Goal: Task Accomplishment & Management: Complete application form

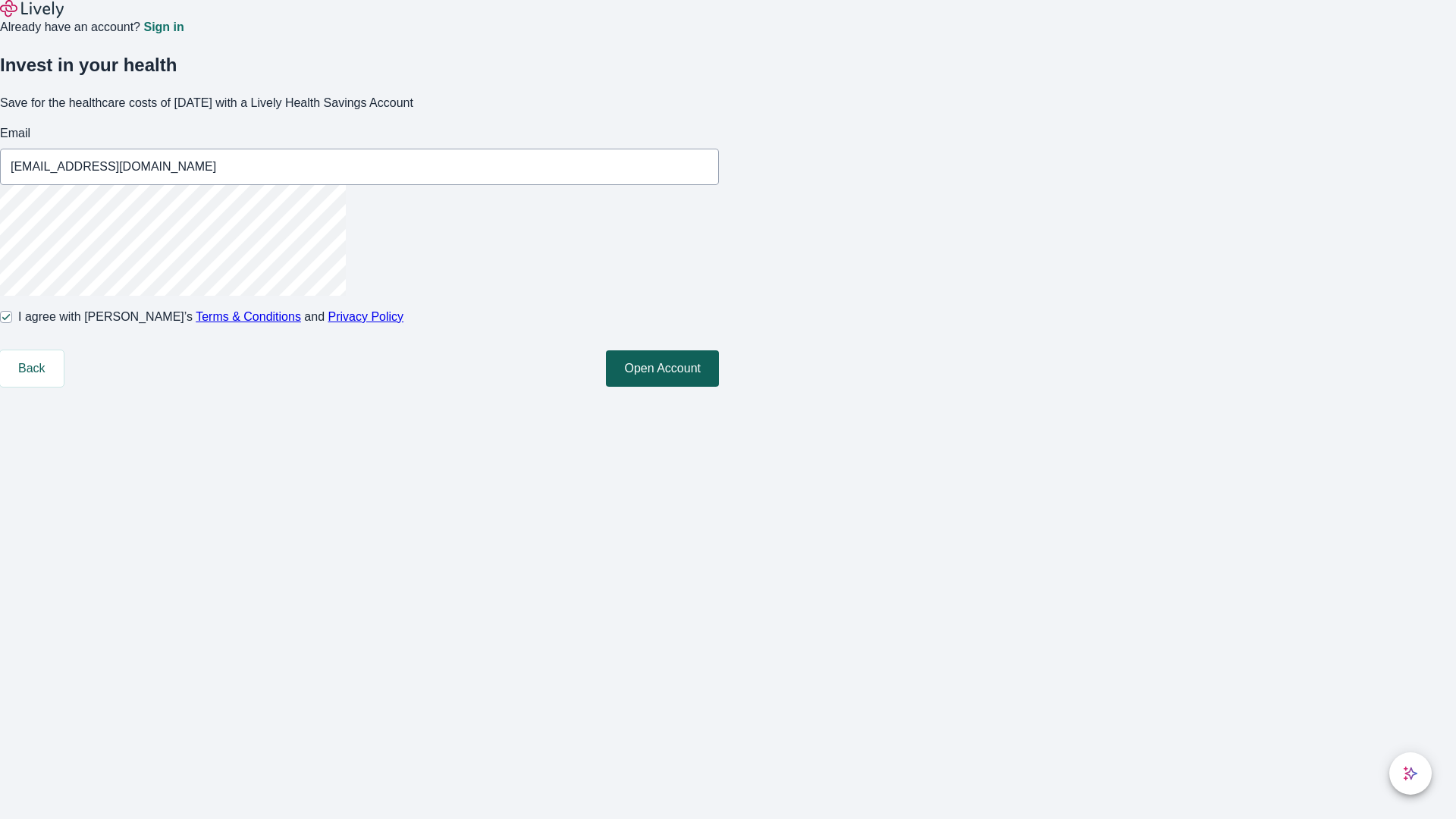
click at [719, 387] on button "Open Account" at bounding box center [662, 369] width 113 height 36
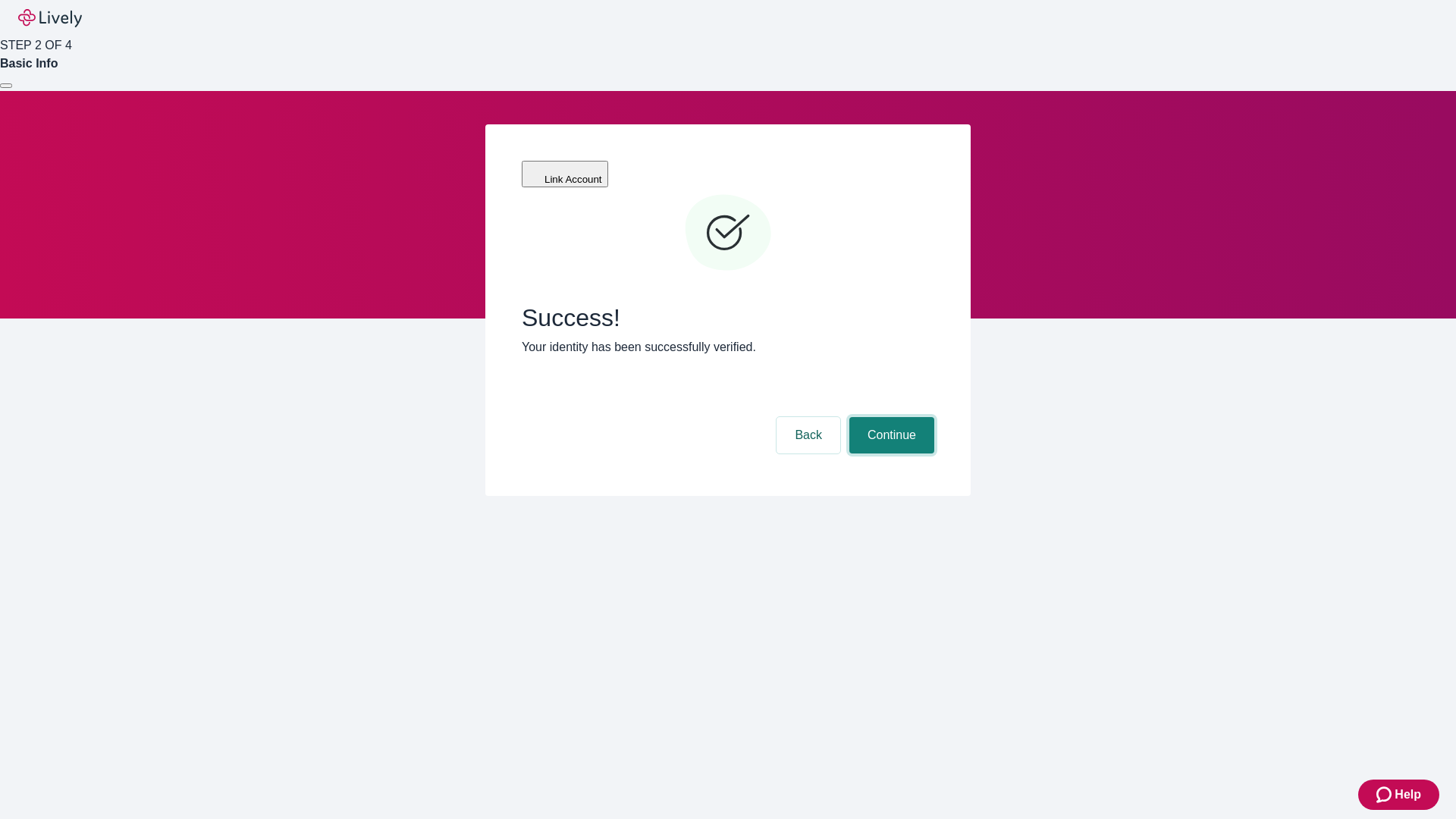
click at [890, 417] on button "Continue" at bounding box center [892, 435] width 85 height 36
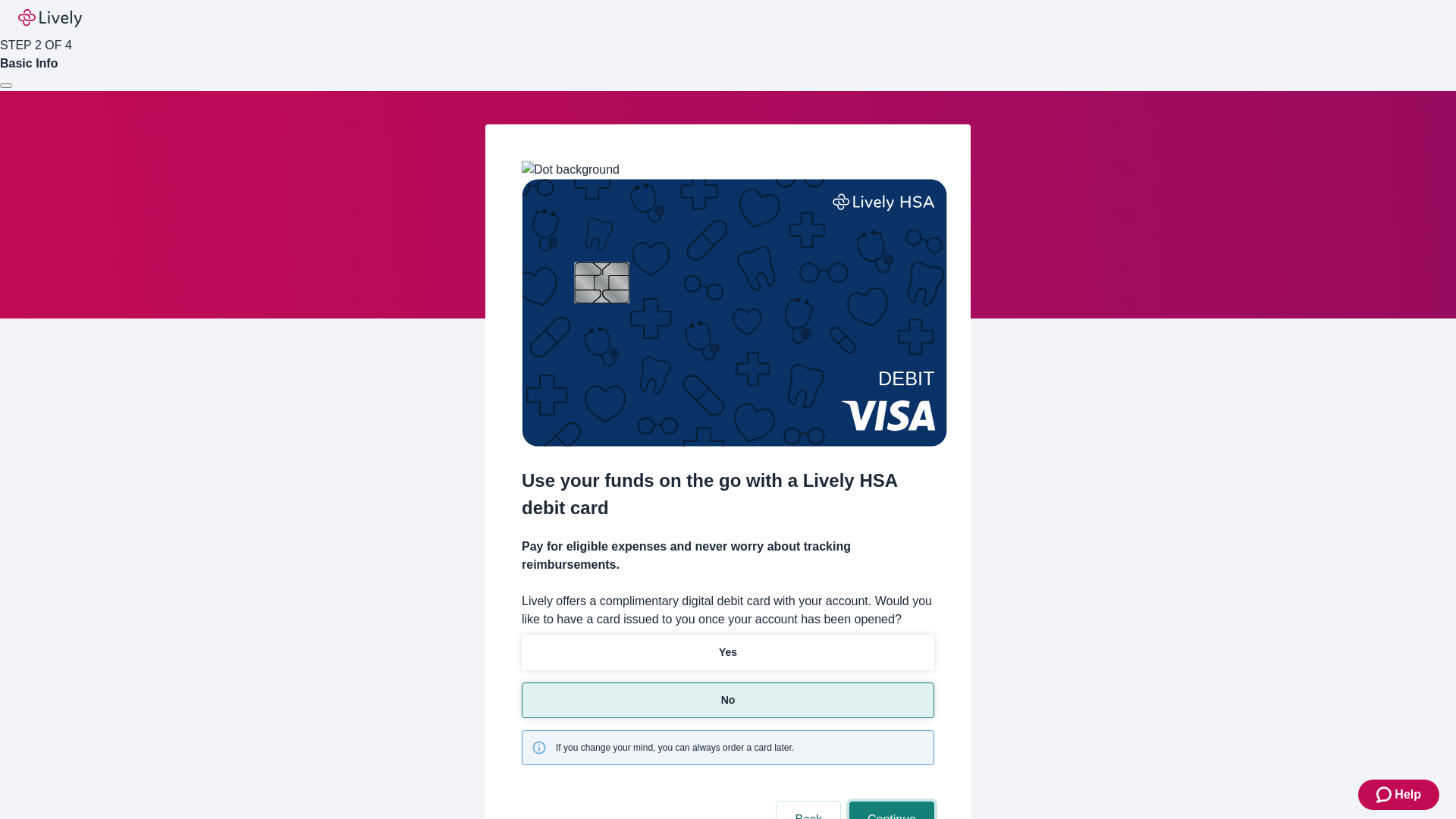
click at [890, 802] on button "Continue" at bounding box center [892, 820] width 85 height 36
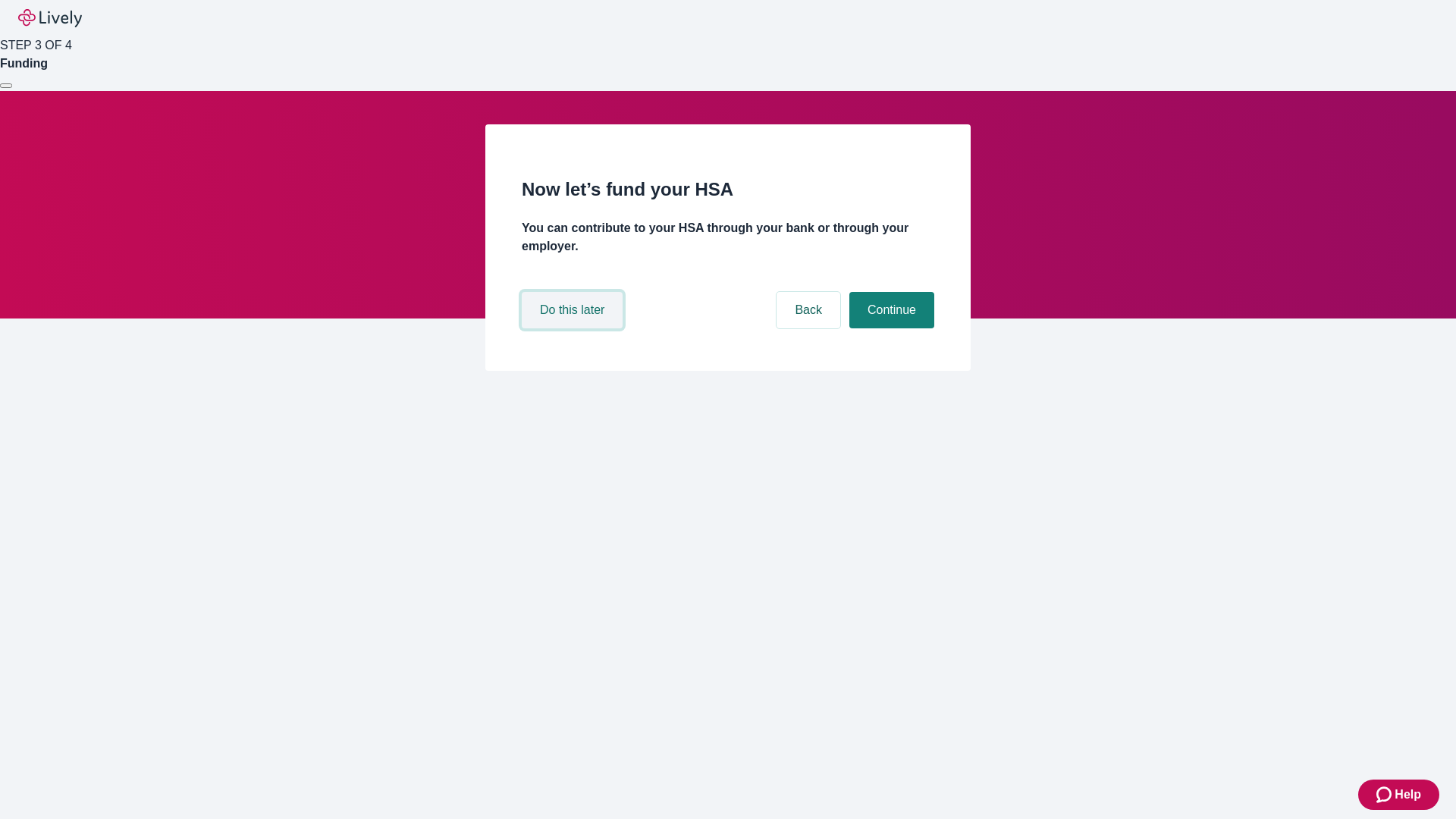
click at [574, 328] on button "Do this later" at bounding box center [572, 310] width 101 height 36
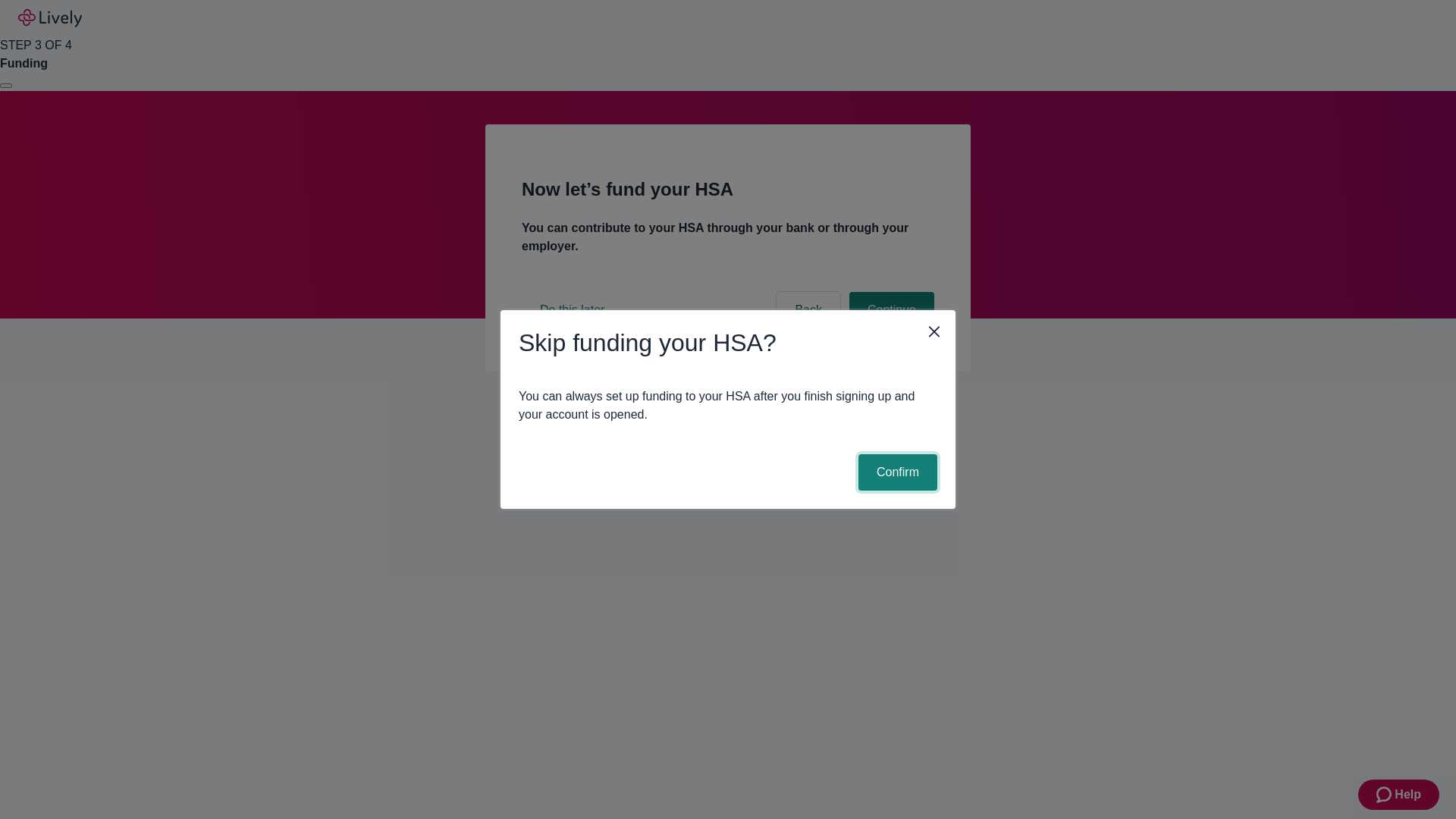
click at [896, 472] on button "Confirm" at bounding box center [899, 472] width 79 height 36
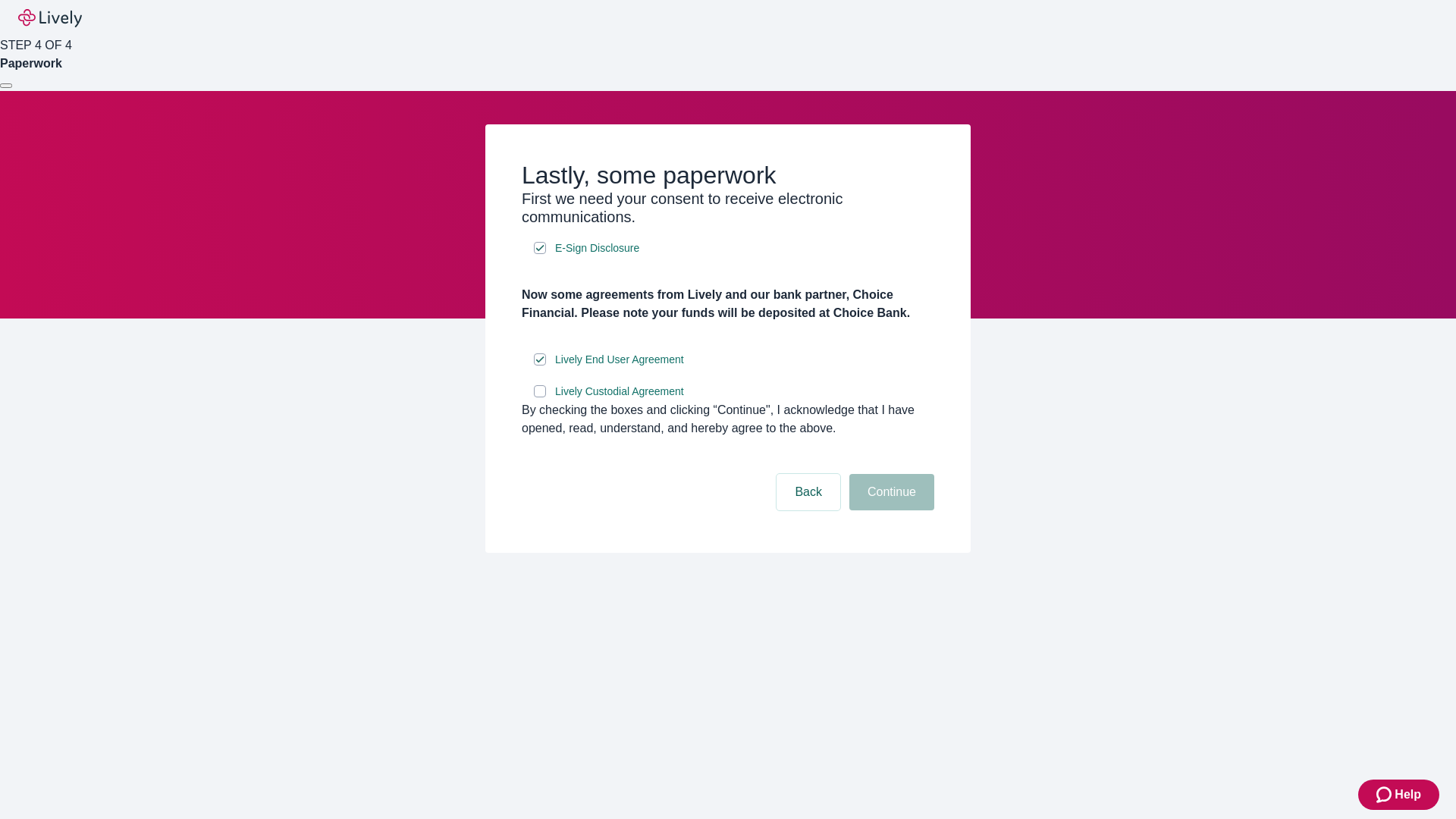
click at [540, 397] on input "Lively Custodial Agreement" at bounding box center [540, 391] width 12 height 12
checkbox input "true"
click at [890, 510] on button "Continue" at bounding box center [892, 492] width 85 height 36
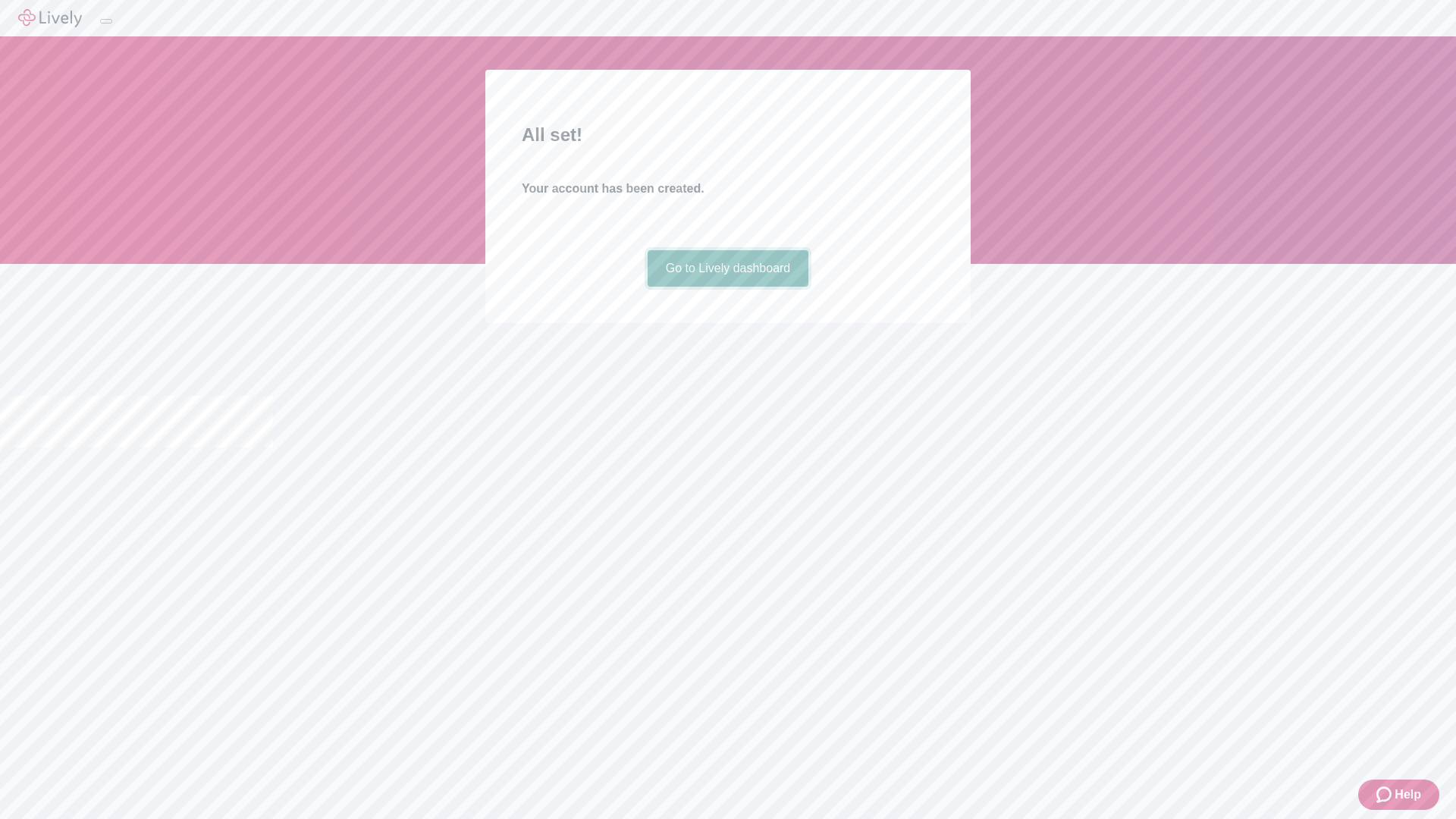
click at [727, 287] on link "Go to Lively dashboard" at bounding box center [729, 269] width 162 height 36
